Goal: Use online tool/utility: Utilize a website feature to perform a specific function

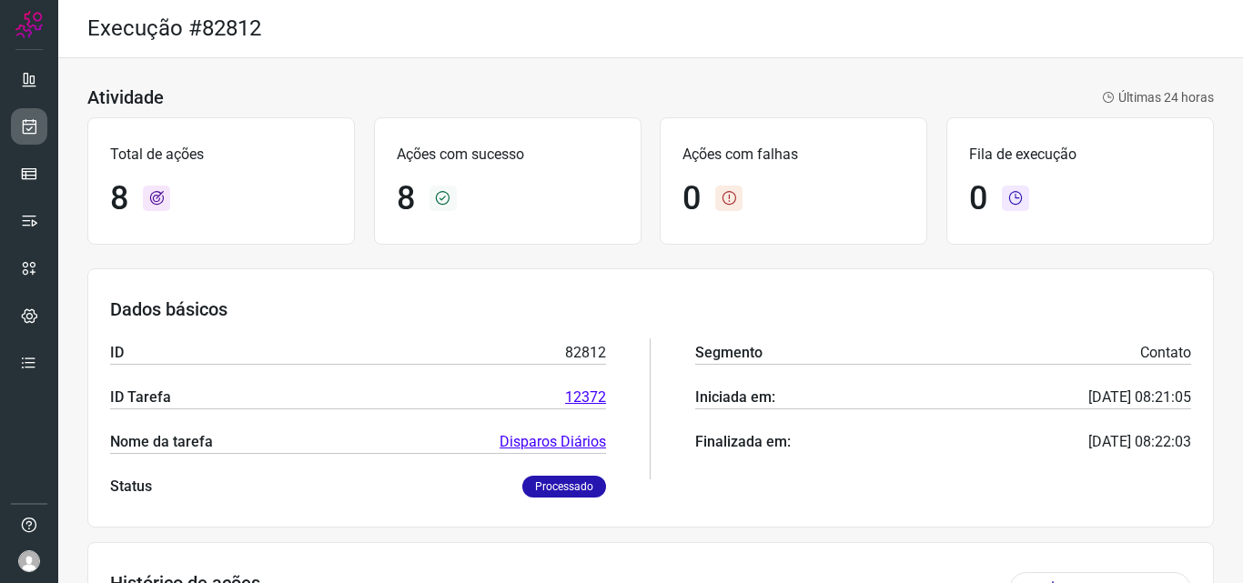
click at [52, 120] on div at bounding box center [29, 291] width 58 height 583
click at [41, 120] on link at bounding box center [29, 126] width 36 height 36
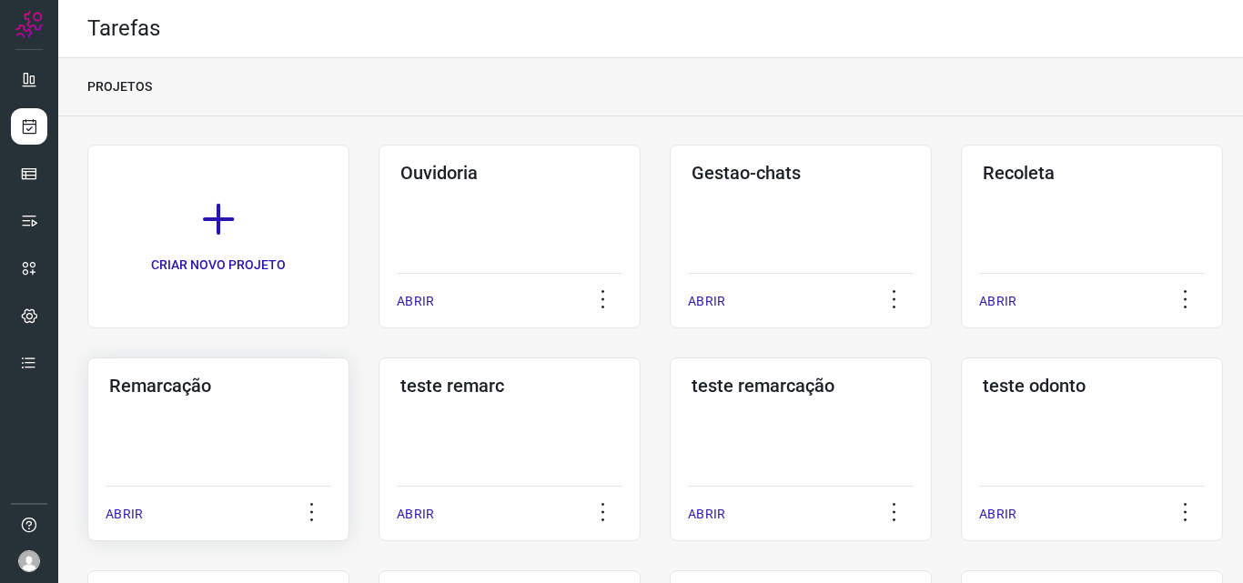
click at [378, 421] on div "Remarcação ABRIR" at bounding box center [509, 449] width 262 height 184
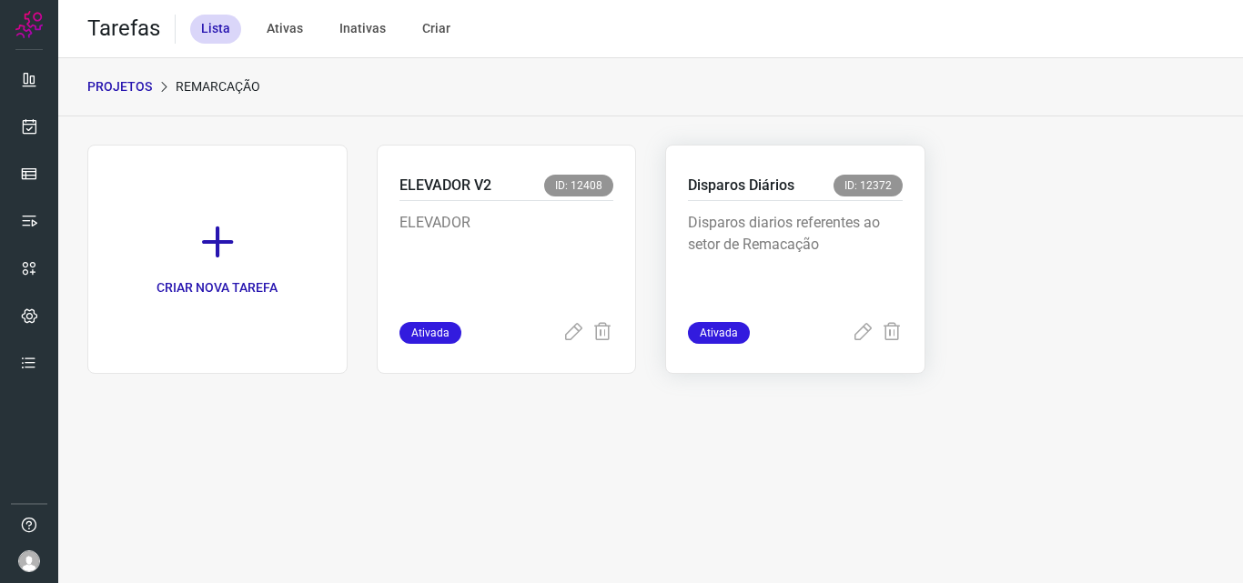
click at [828, 201] on div "Disparos diarios referentes ao setor de Remacação" at bounding box center [795, 261] width 215 height 121
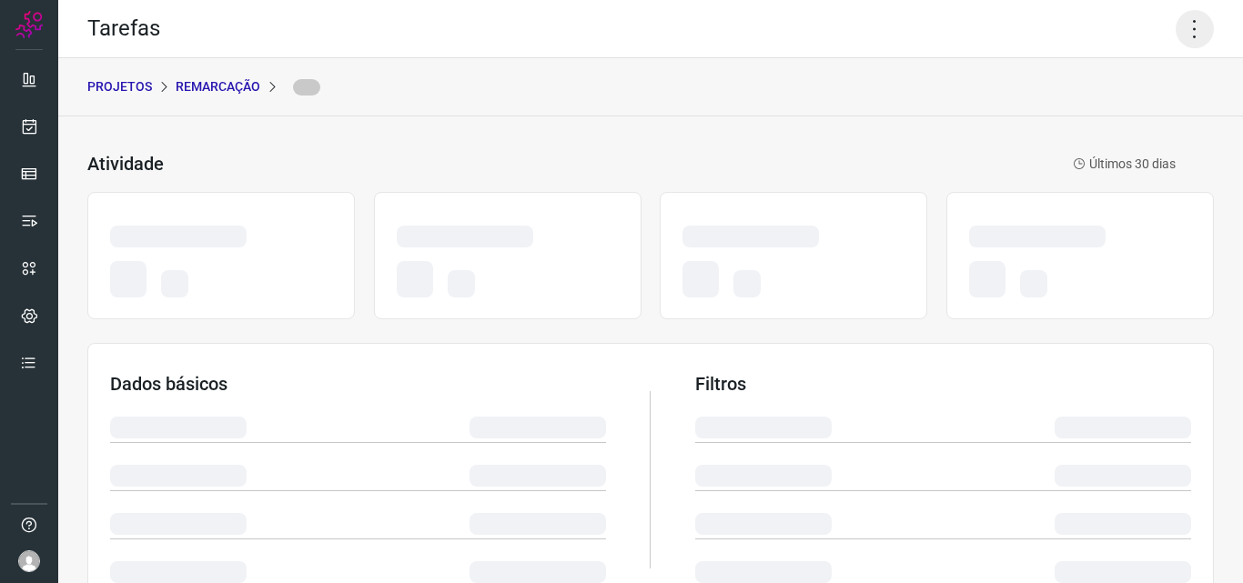
click at [1177, 38] on icon at bounding box center [1194, 29] width 38 height 38
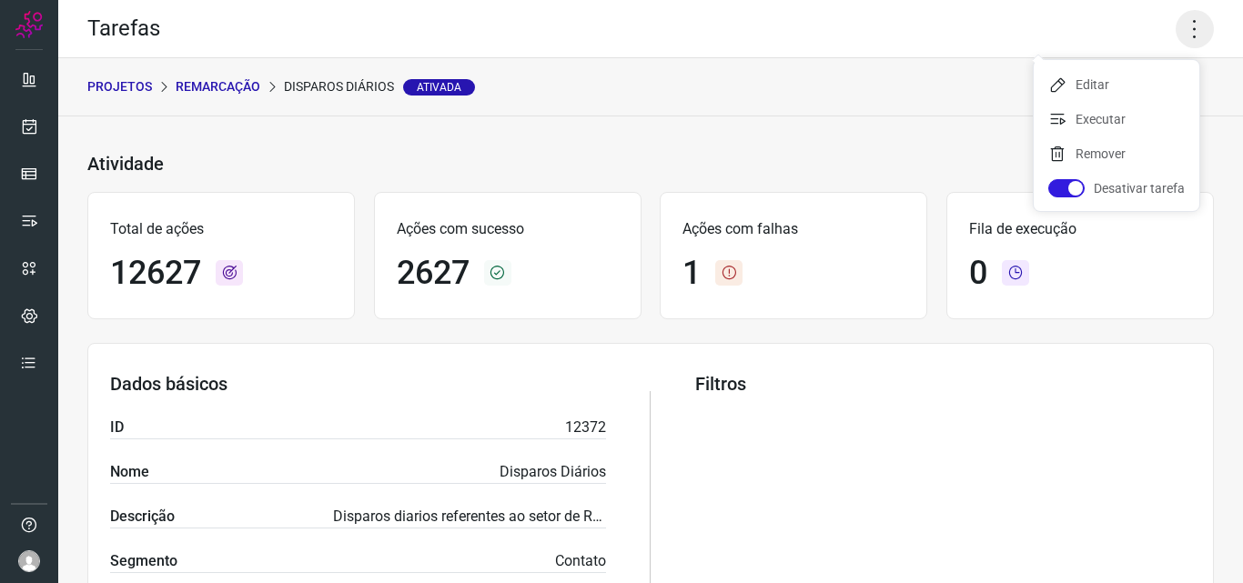
click at [1179, 40] on icon at bounding box center [1194, 29] width 38 height 38
click at [1175, 37] on icon at bounding box center [1194, 29] width 38 height 38
click at [1152, 109] on li "Executar" at bounding box center [1116, 119] width 166 height 29
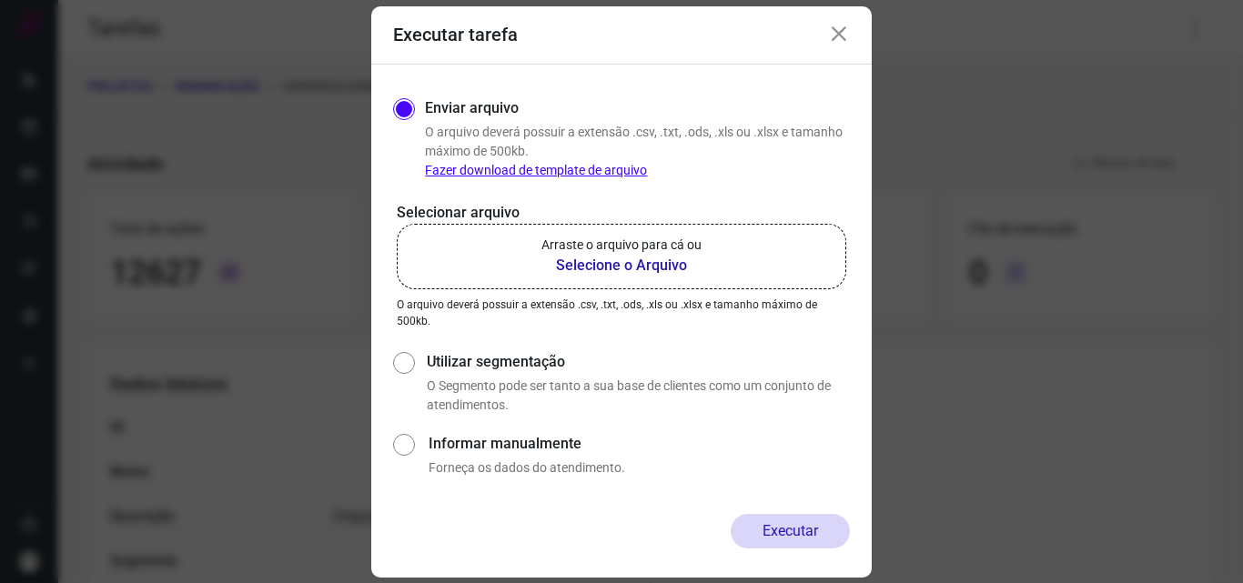
click at [631, 271] on b "Selecione o Arquivo" at bounding box center [621, 266] width 160 height 22
click at [0, 0] on input "Arraste o arquivo para cá ou Selecione o Arquivo" at bounding box center [0, 0] width 0 height 0
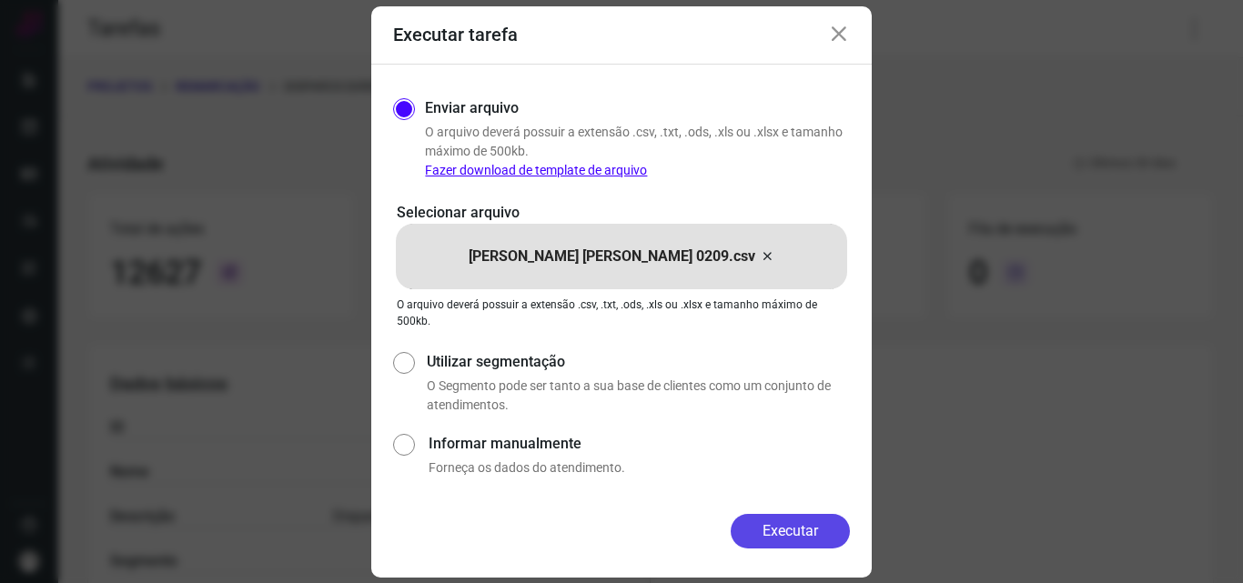
click at [800, 536] on button "Executar" at bounding box center [789, 531] width 119 height 35
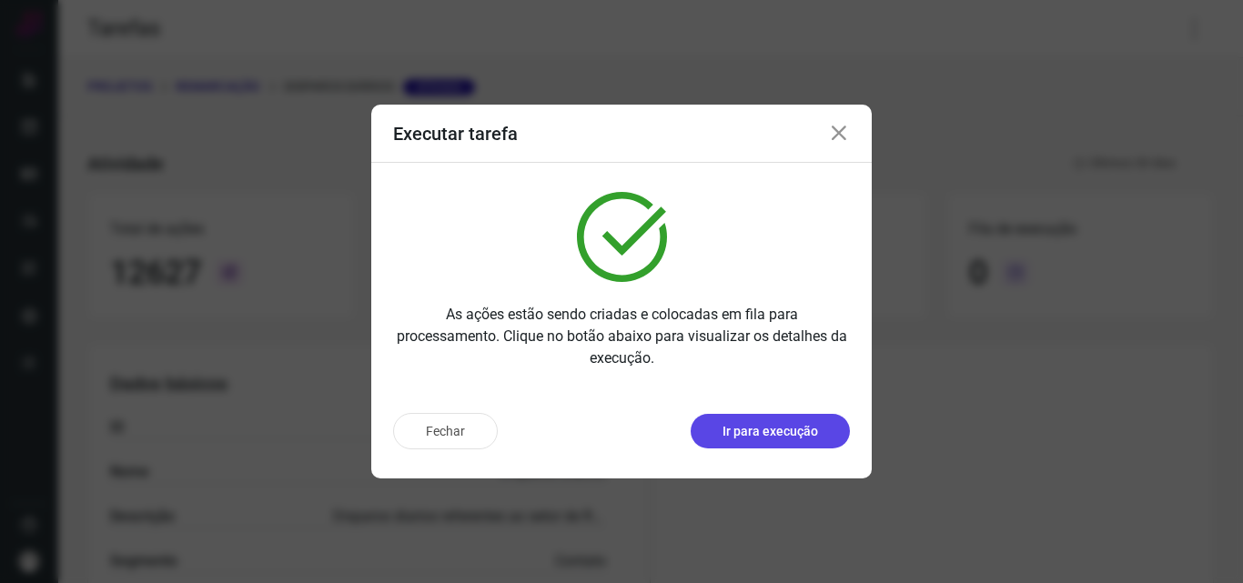
click at [765, 418] on button "Ir para execução" at bounding box center [769, 431] width 159 height 35
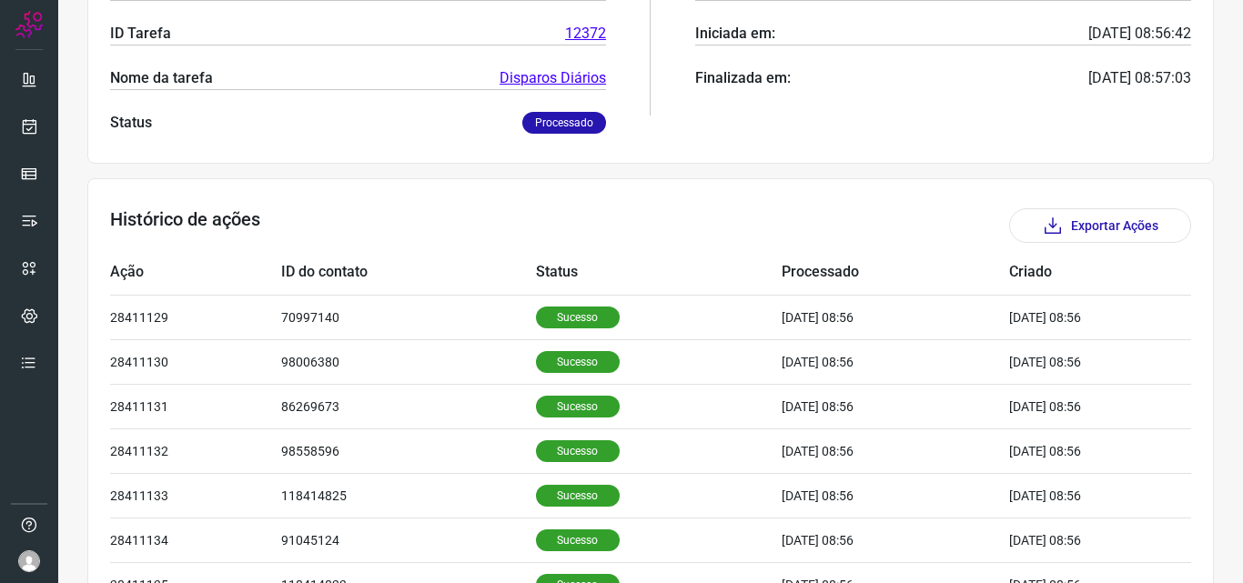
scroll to position [455, 0]
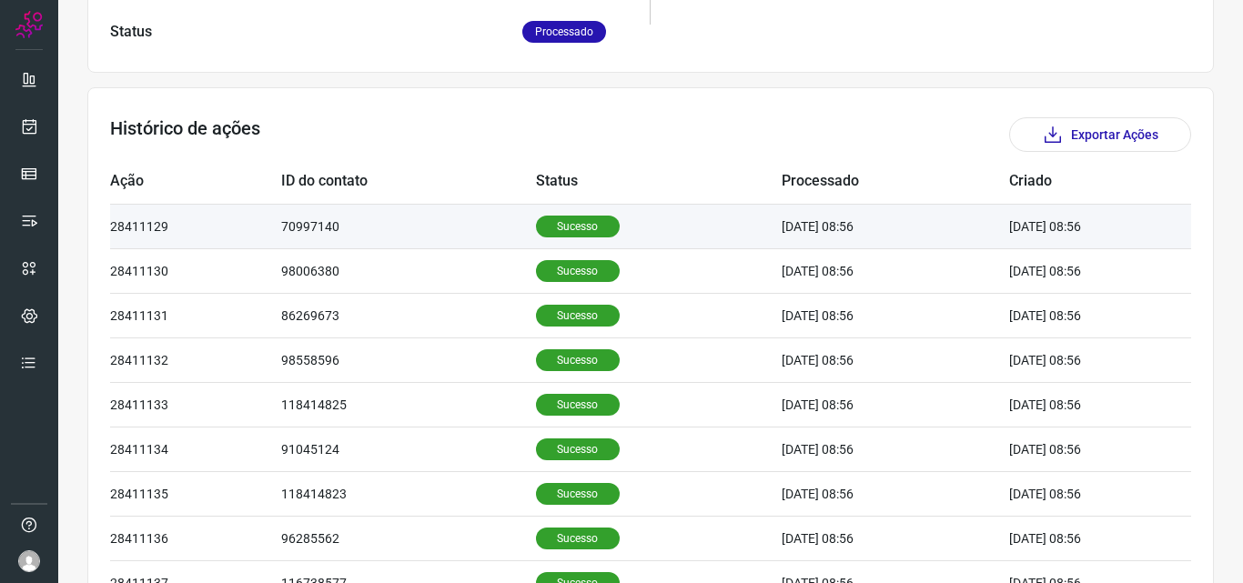
click at [561, 234] on p "Sucesso" at bounding box center [578, 227] width 84 height 22
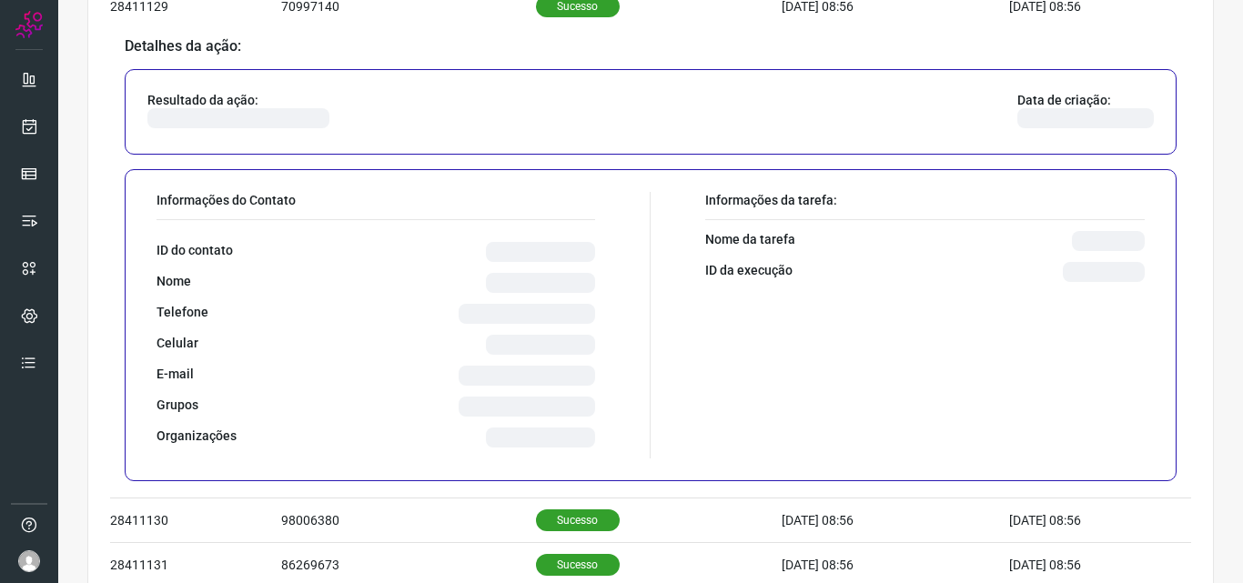
scroll to position [728, 0]
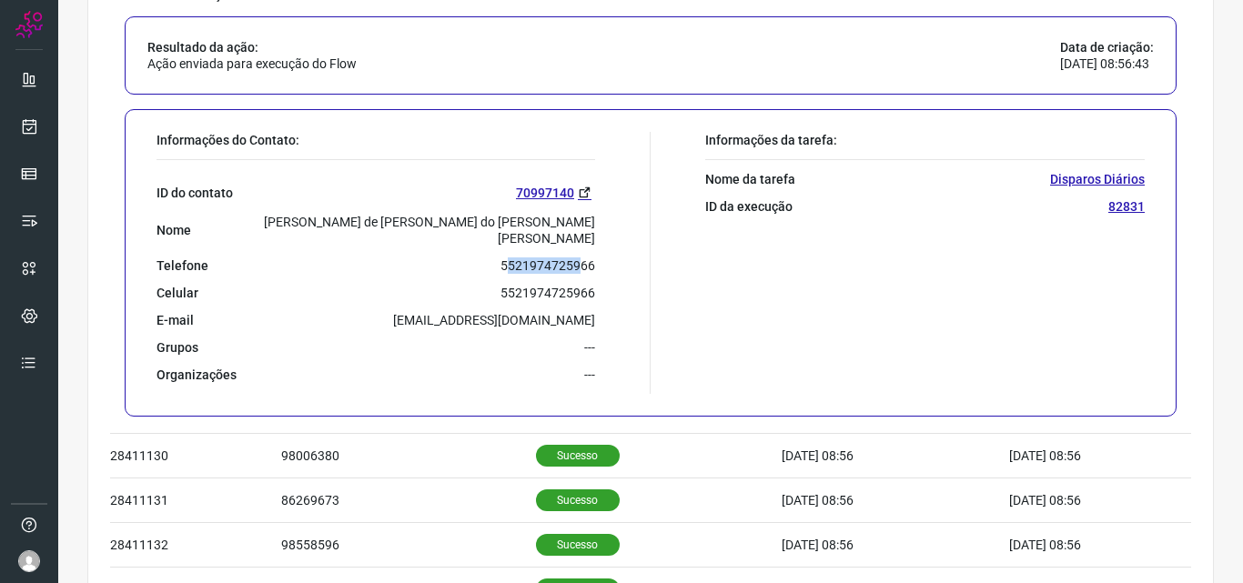
drag, startPoint x: 499, startPoint y: 250, endPoint x: 587, endPoint y: 256, distance: 87.5
click at [580, 257] on p "5521974725966" at bounding box center [547, 265] width 95 height 16
click at [595, 253] on div "Informações do Contato: ID do contato 70997140 Nome [PERSON_NAME] de [PERSON_NA…" at bounding box center [398, 263] width 503 height 262
drag, startPoint x: 498, startPoint y: 250, endPoint x: 589, endPoint y: 248, distance: 90.1
click at [589, 248] on div "Informações do Contato: ID do contato 70997140 Nome [PERSON_NAME] de [PERSON_NA…" at bounding box center [398, 263] width 503 height 262
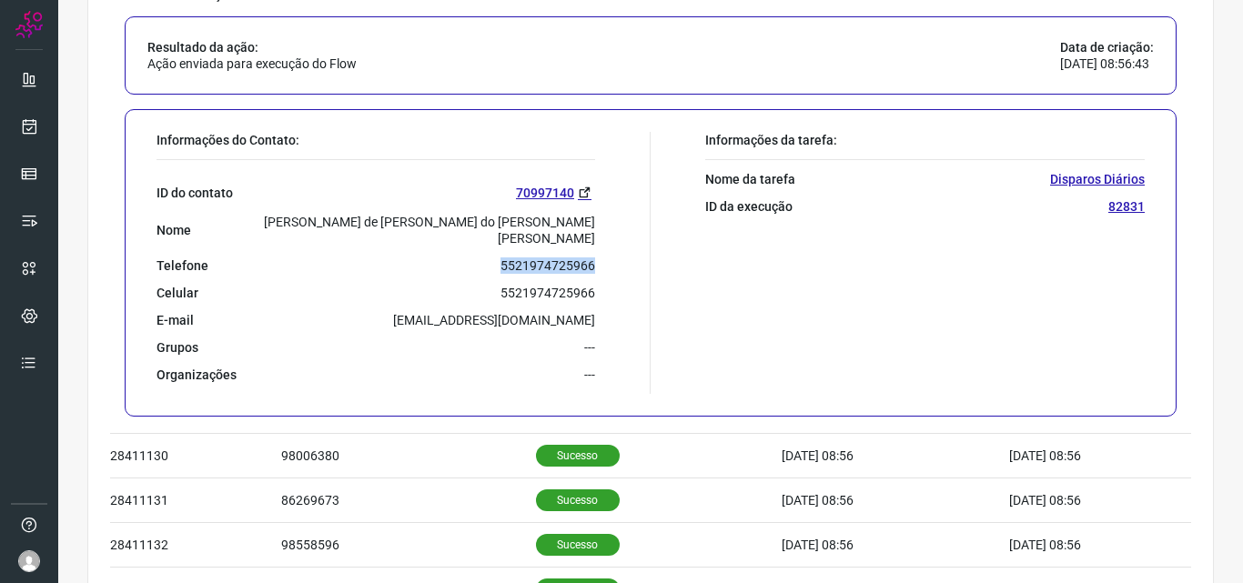
copy p "5521974725966"
